Goal: Task Accomplishment & Management: Manage account settings

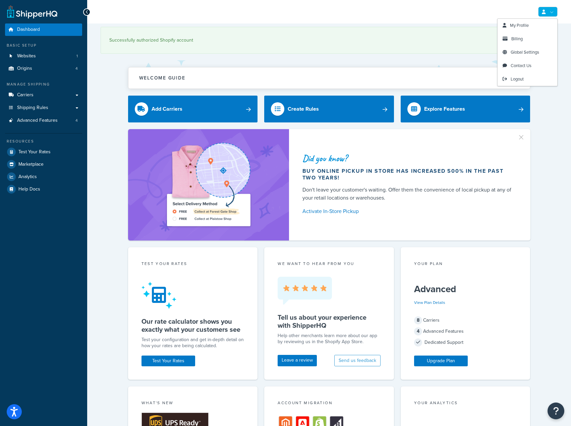
click at [544, 17] on div "My Profile Billing Global Settings Contact Us Logout" at bounding box center [329, 11] width 484 height 23
click at [553, 14] on link at bounding box center [547, 12] width 19 height 10
click at [525, 29] on link "My Profile" at bounding box center [528, 25] width 60 height 13
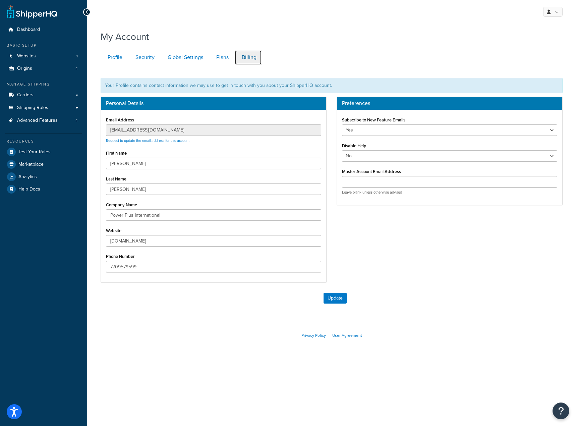
click at [244, 60] on link "Billing" at bounding box center [248, 57] width 27 height 15
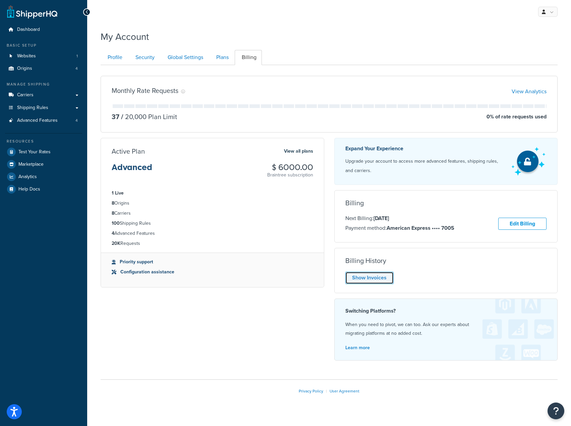
click at [381, 274] on link "Show Invoices" at bounding box center [370, 278] width 48 height 12
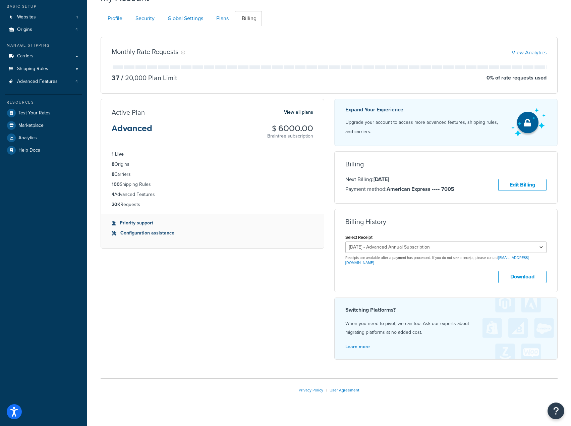
scroll to position [43, 0]
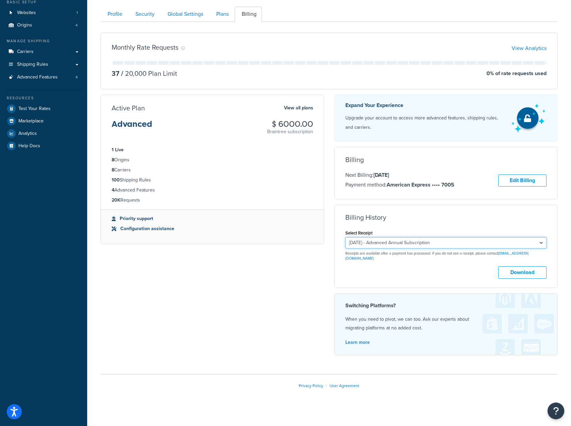
click at [419, 247] on select "January 14, 2025 - Advanced Annual Subscription September 5, 2024 - Starter Ann…" at bounding box center [447, 242] width 202 height 11
click at [413, 278] on div "Billing History Select Receipt January 14, 2025 - Advanced Annual Subscription …" at bounding box center [446, 246] width 224 height 83
click at [414, 249] on select "January 14, 2025 - Advanced Annual Subscription September 5, 2024 - Starter Ann…" at bounding box center [447, 242] width 202 height 11
click at [346, 238] on select "January 14, 2025 - Advanced Annual Subscription September 5, 2024 - Starter Ann…" at bounding box center [447, 242] width 202 height 11
drag, startPoint x: 418, startPoint y: 263, endPoint x: 408, endPoint y: 245, distance: 21.0
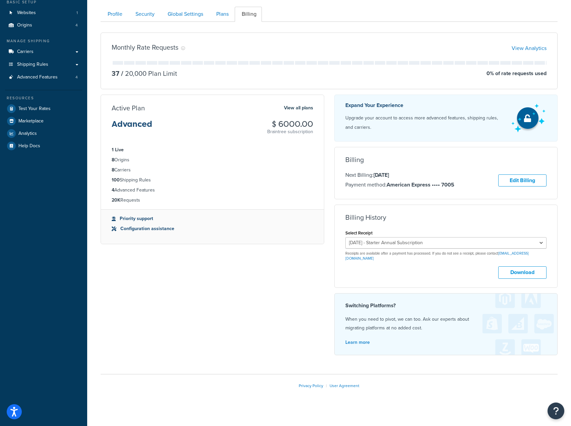
click at [418, 266] on div "Download" at bounding box center [447, 272] width 202 height 12
click at [408, 243] on select "January 14, 2025 - Advanced Annual Subscription September 5, 2024 - Starter Ann…" at bounding box center [447, 242] width 202 height 11
select select "dcny0xp4"
click at [346, 238] on select "January 14, 2025 - Advanced Annual Subscription September 5, 2024 - Starter Ann…" at bounding box center [447, 242] width 202 height 11
click at [404, 281] on div "Billing History Select Receipt January 14, 2025 - Advanced Annual Subscription …" at bounding box center [446, 246] width 224 height 83
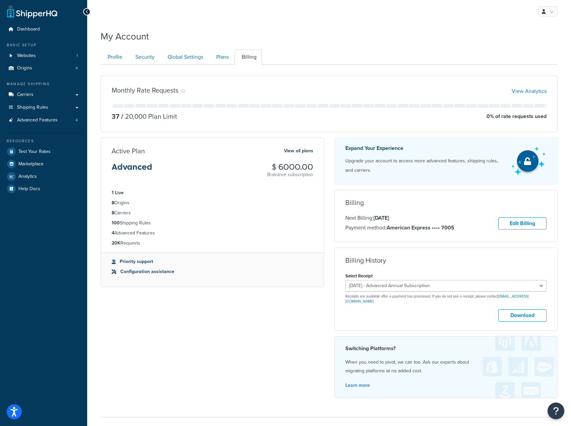
scroll to position [0, 0]
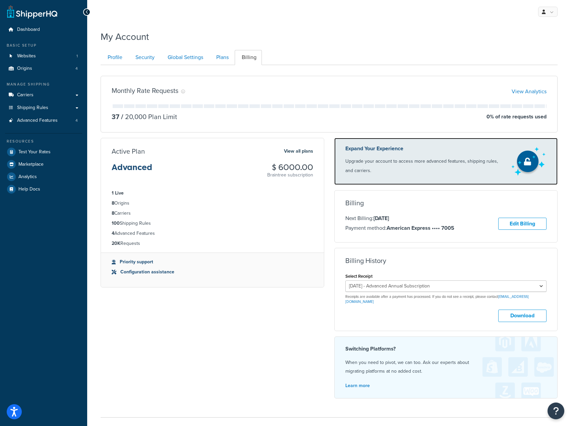
click at [422, 162] on p "Upgrade your account to access more advanced features, shipping rules, and carr…" at bounding box center [426, 166] width 160 height 19
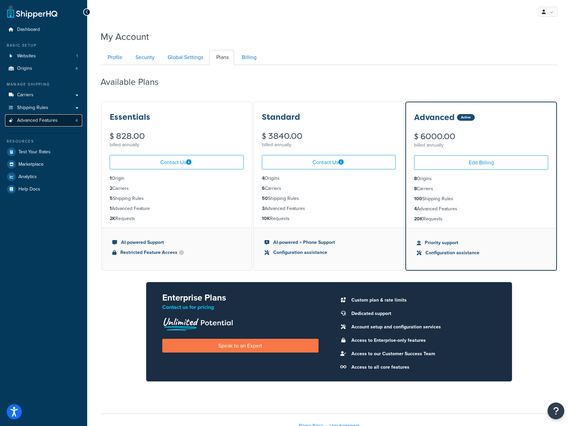
click at [53, 122] on span "Advanced Features" at bounding box center [37, 121] width 41 height 6
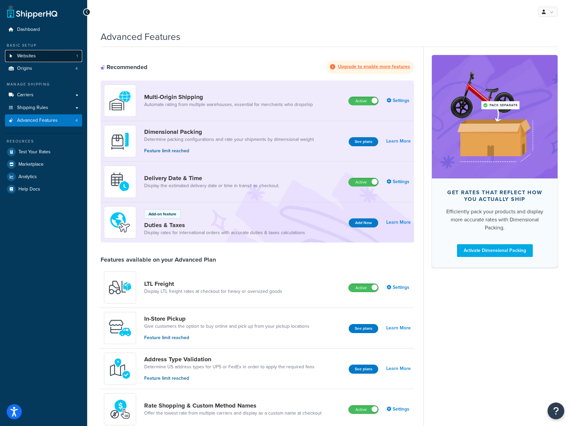
click at [22, 59] on span "Websites" at bounding box center [26, 56] width 19 height 6
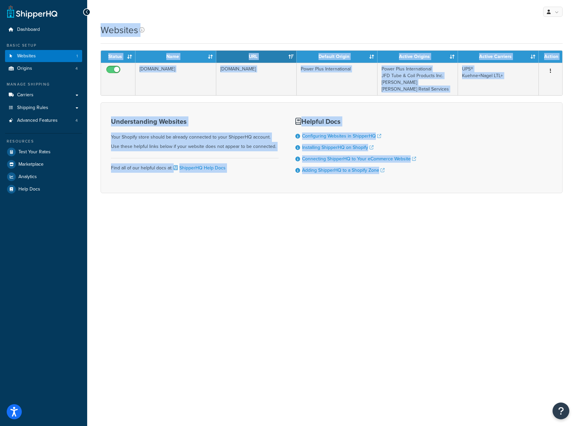
drag, startPoint x: 450, startPoint y: 281, endPoint x: 252, endPoint y: 103, distance: 266.8
click at [219, 16] on div "My Profile Billing Global Settings Contact Us Logout Websites Contact Us Send U…" at bounding box center [331, 213] width 489 height 426
click at [270, 203] on div "Websites Contact Us Send Us A Message Contact Information Name * Email * Compan…" at bounding box center [331, 119] width 489 height 193
click at [259, 14] on div "My Profile Billing Global Settings Contact Us Logout" at bounding box center [331, 11] width 489 height 23
click at [306, 221] on div "My Profile Billing Global Settings Contact Us Logout Websites Contact Us Send U…" at bounding box center [331, 213] width 489 height 426
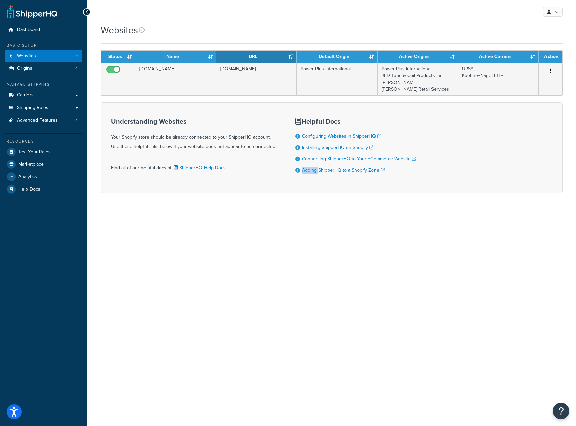
click at [306, 221] on div "My Profile Billing Global Settings Contact Us Logout Websites Contact Us Send U…" at bounding box center [331, 213] width 489 height 426
click at [243, 15] on div "My Profile Billing Global Settings Contact Us Logout" at bounding box center [331, 11] width 489 height 23
